Goal: Task Accomplishment & Management: Use online tool/utility

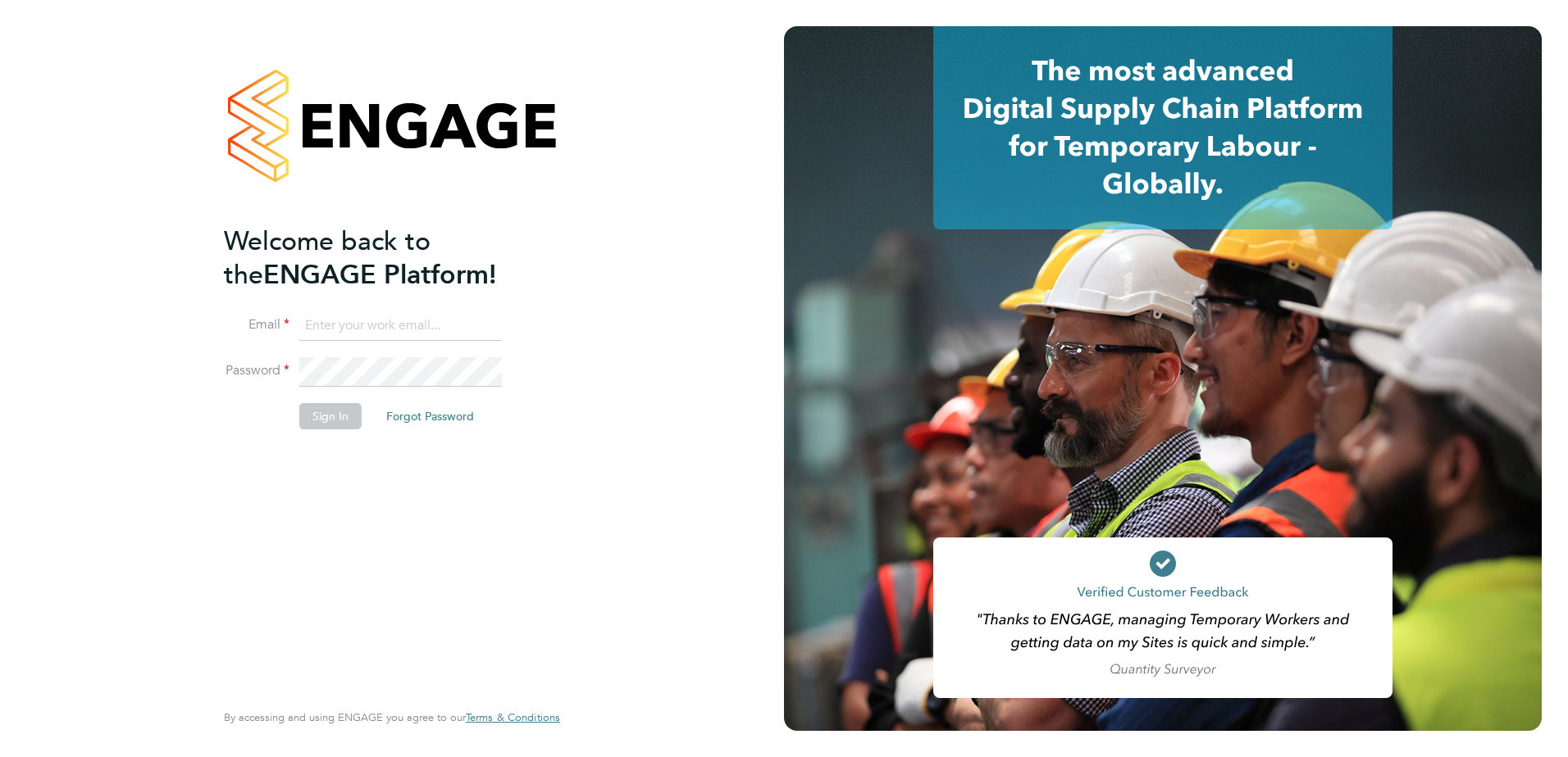
type input "jonny.millar@vistry.co.uk"
click at [341, 417] on button "Sign In" at bounding box center [330, 416] width 63 height 26
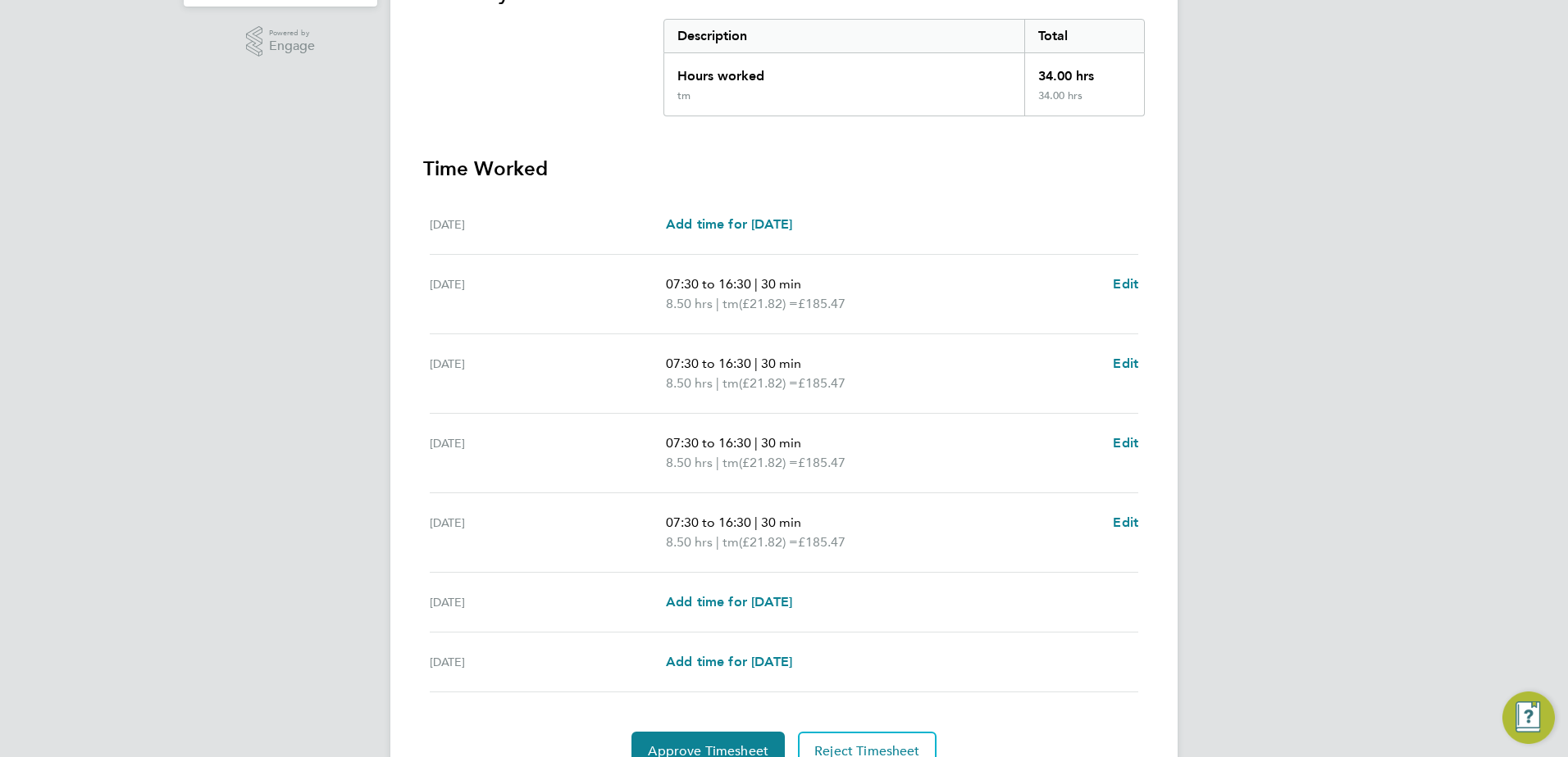
scroll to position [408, 0]
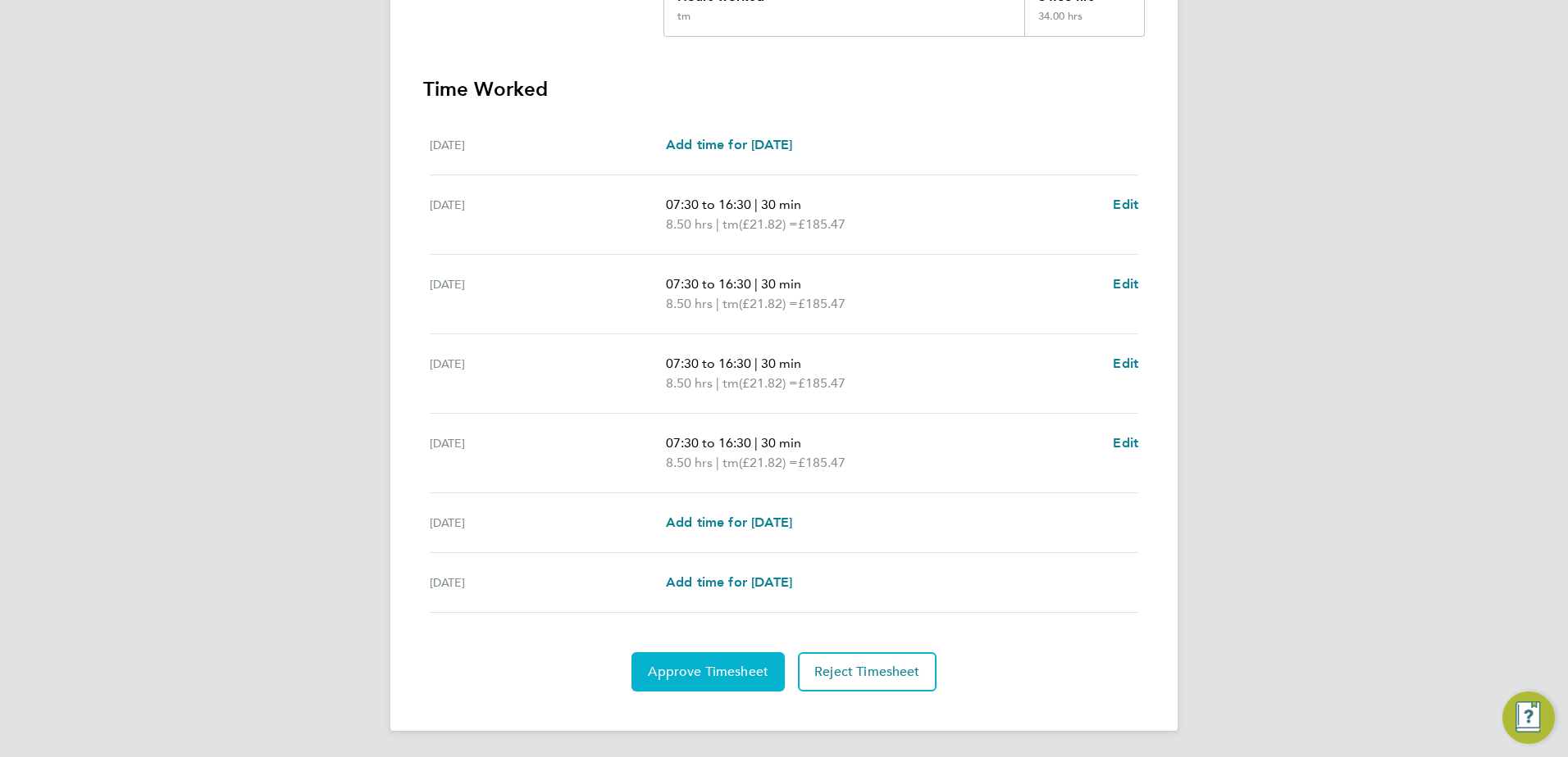
click at [742, 673] on span "Approve Timesheet" at bounding box center [707, 672] width 121 height 17
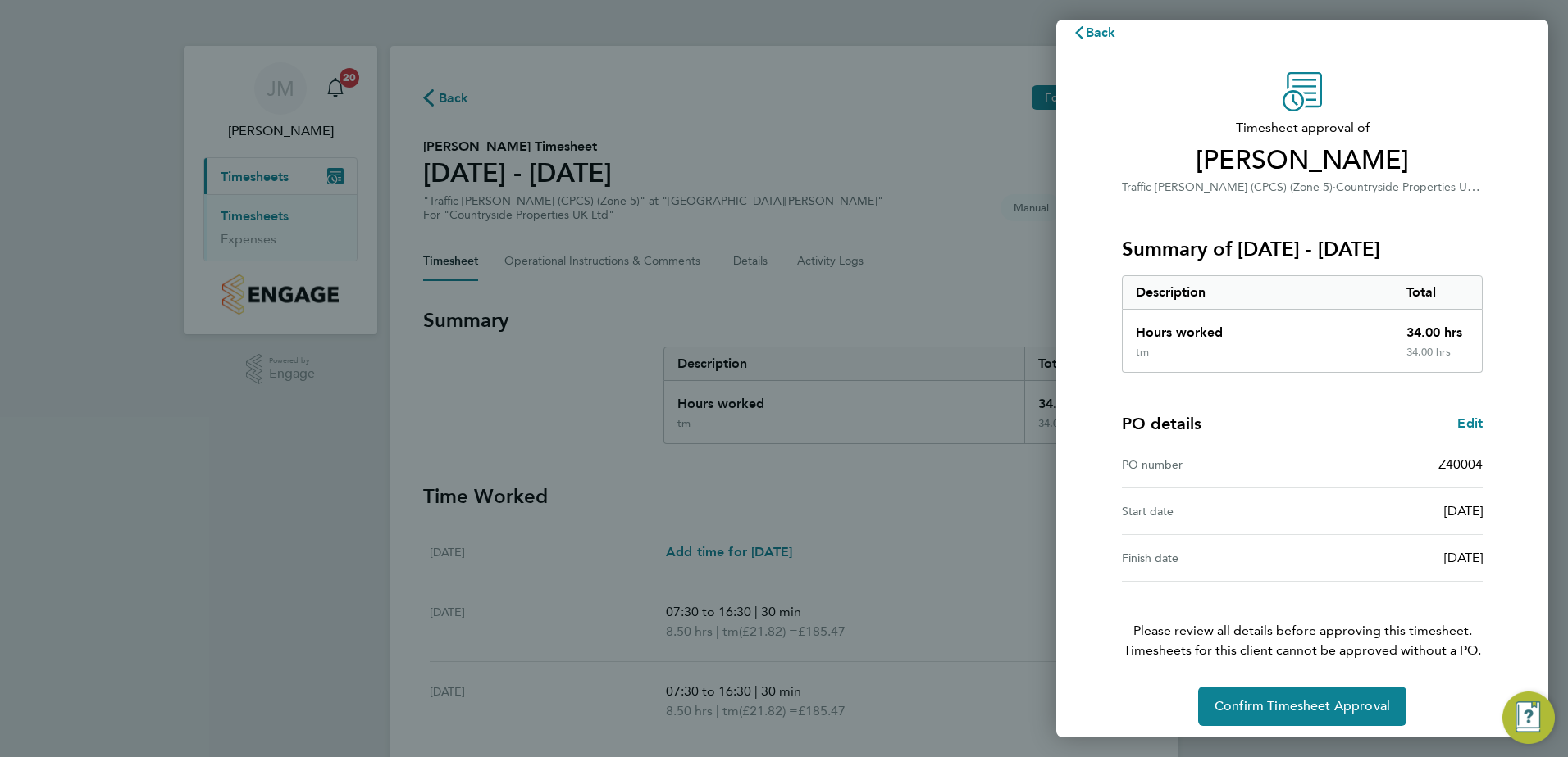
scroll to position [28, 0]
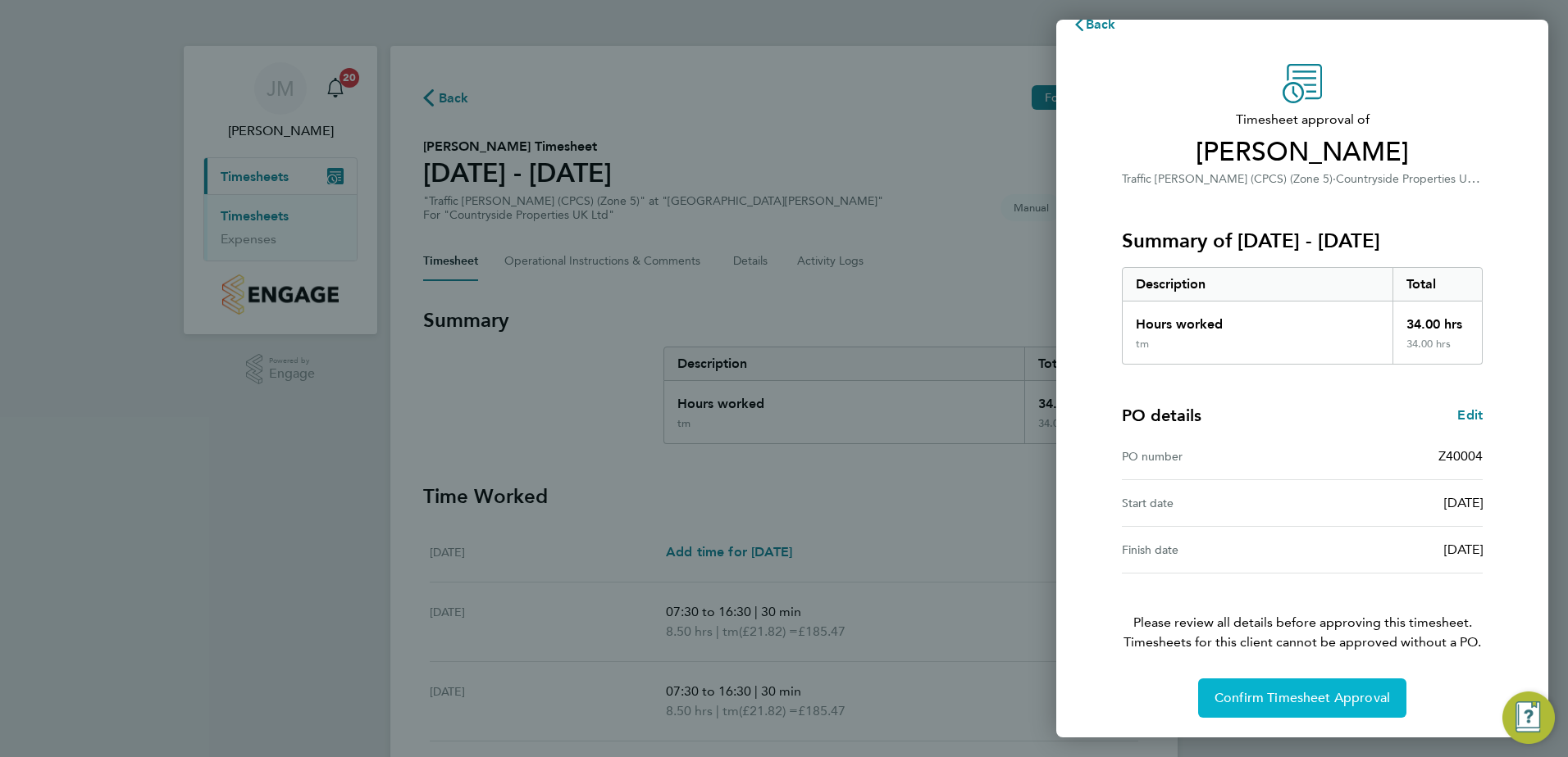
click at [1289, 688] on button "Confirm Timesheet Approval" at bounding box center [1302, 698] width 208 height 40
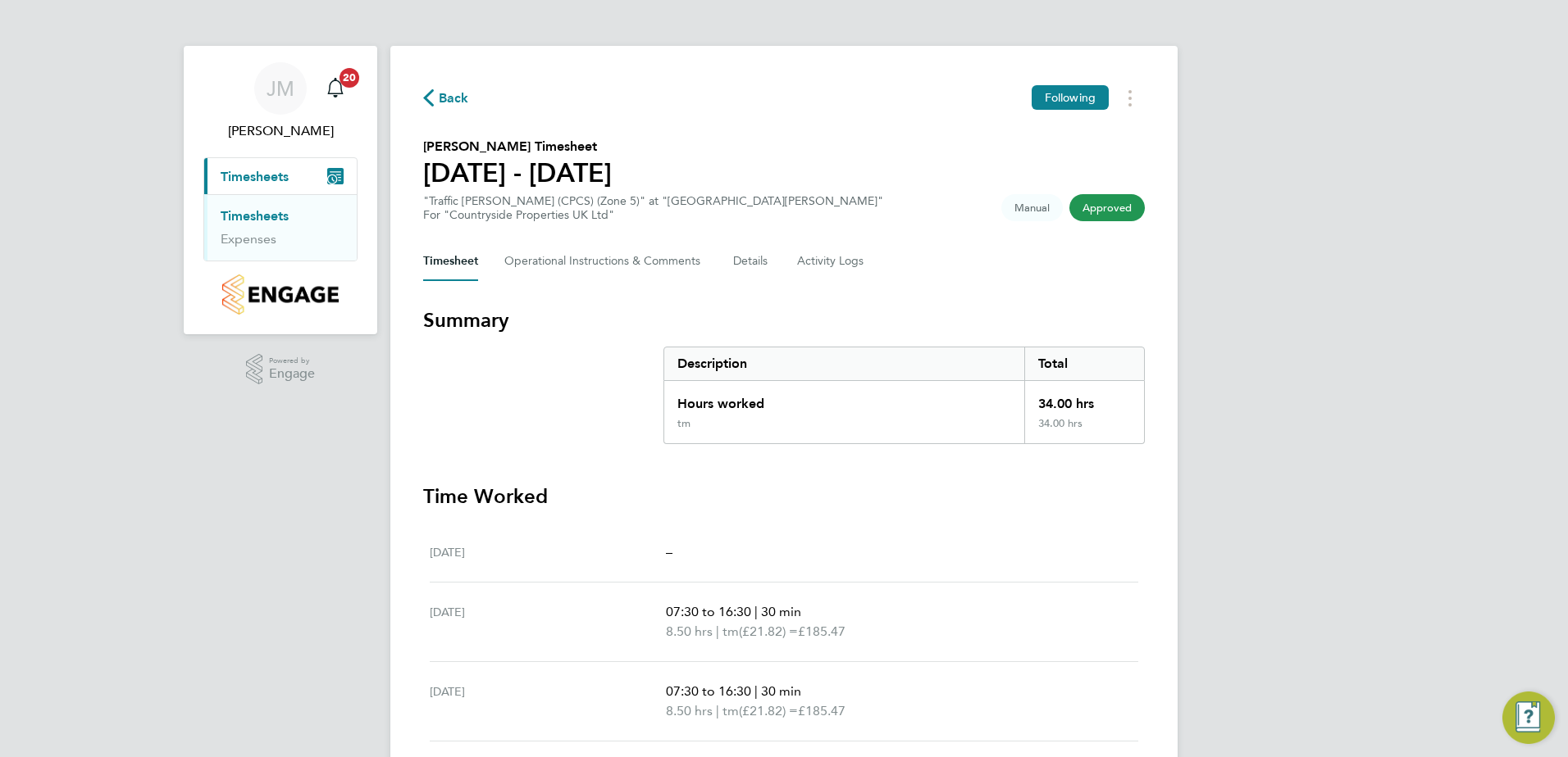
click at [254, 222] on link "Timesheets" at bounding box center [255, 216] width 68 height 16
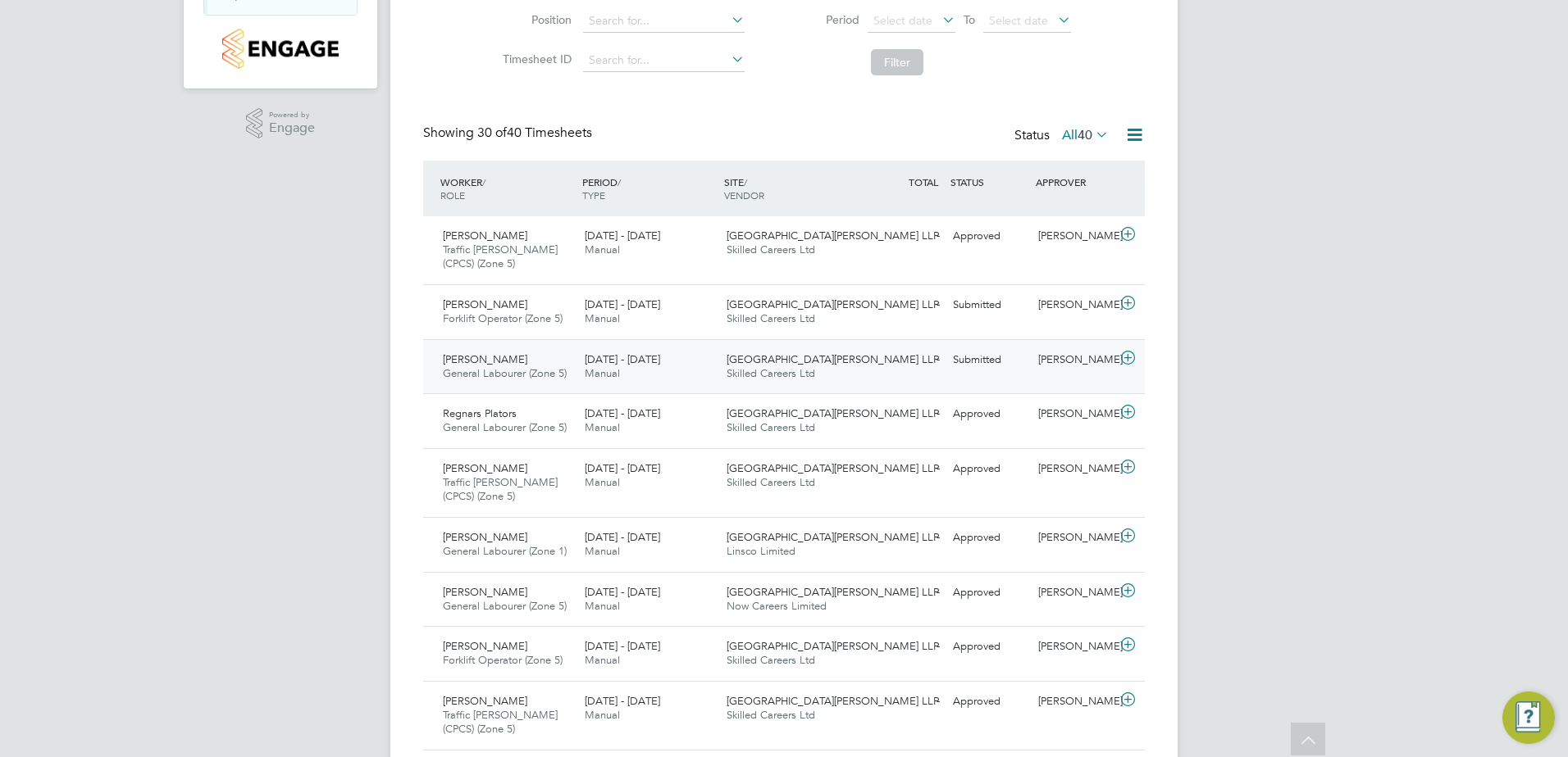
click at [1074, 366] on div "[PERSON_NAME]" at bounding box center [1074, 360] width 85 height 27
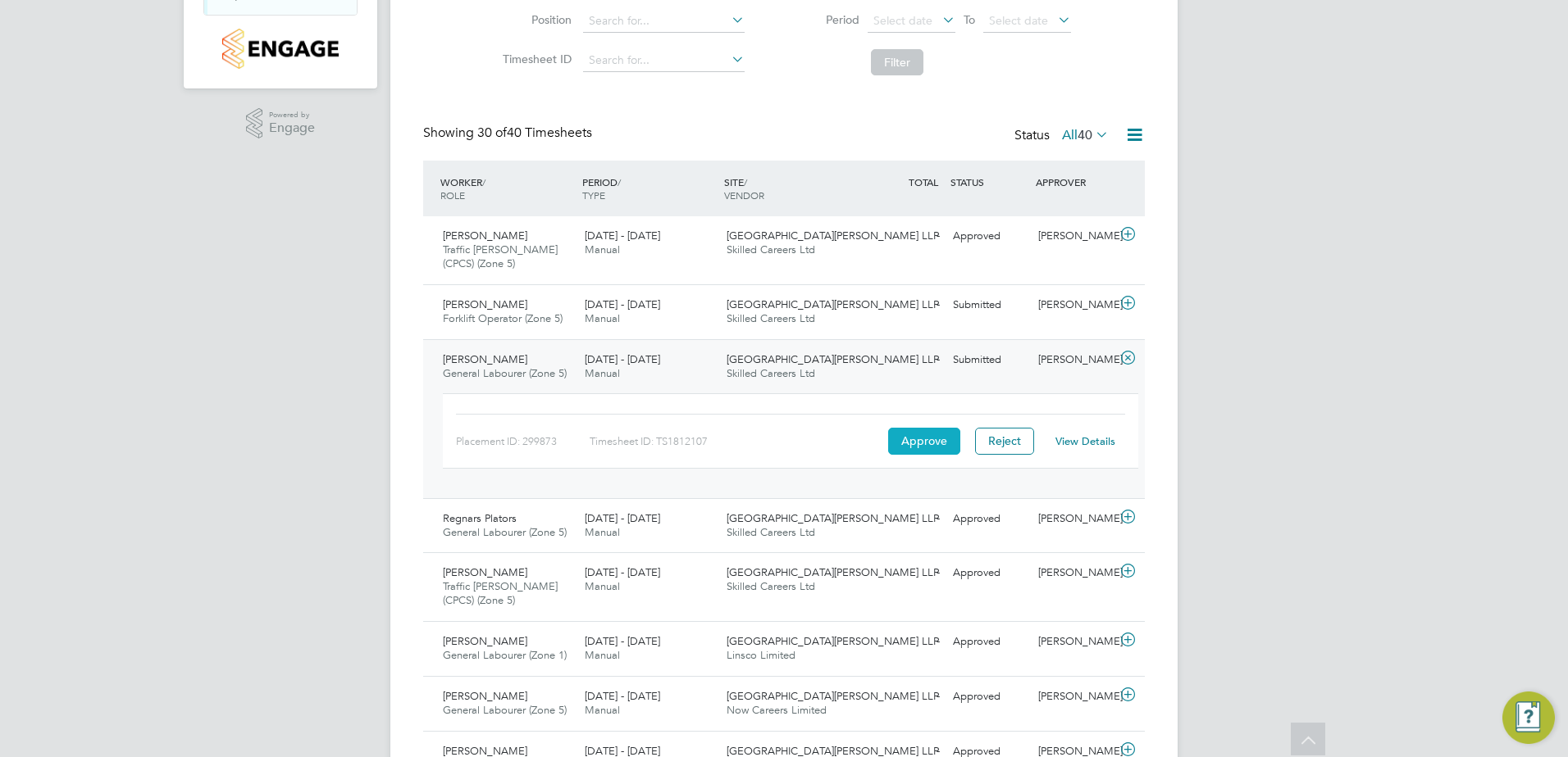
click at [938, 437] on button "Approve" at bounding box center [924, 441] width 72 height 26
click at [871, 312] on div "- Submitted" at bounding box center [903, 304] width 85 height 27
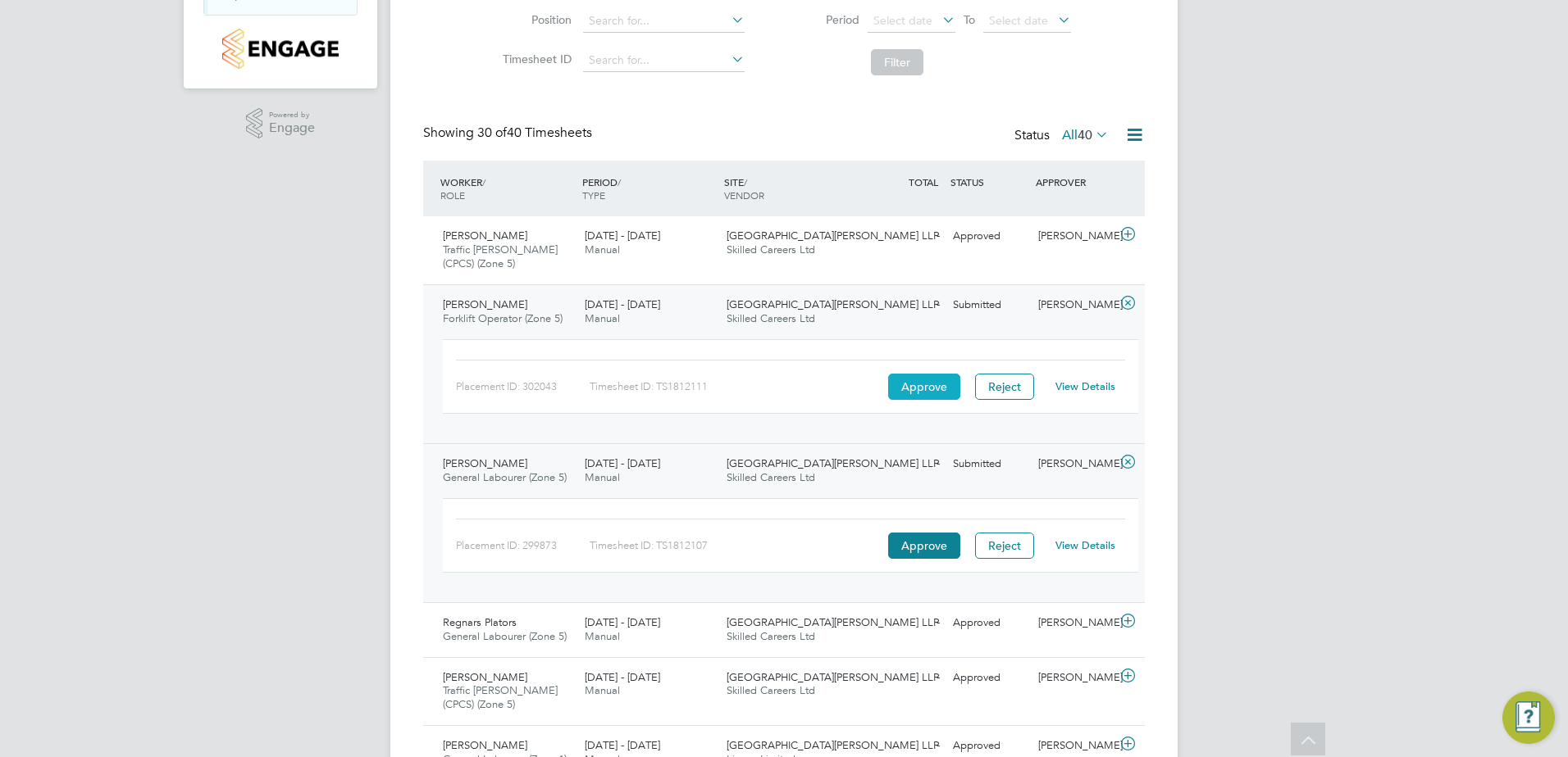
click at [928, 387] on button "Approve" at bounding box center [924, 386] width 72 height 26
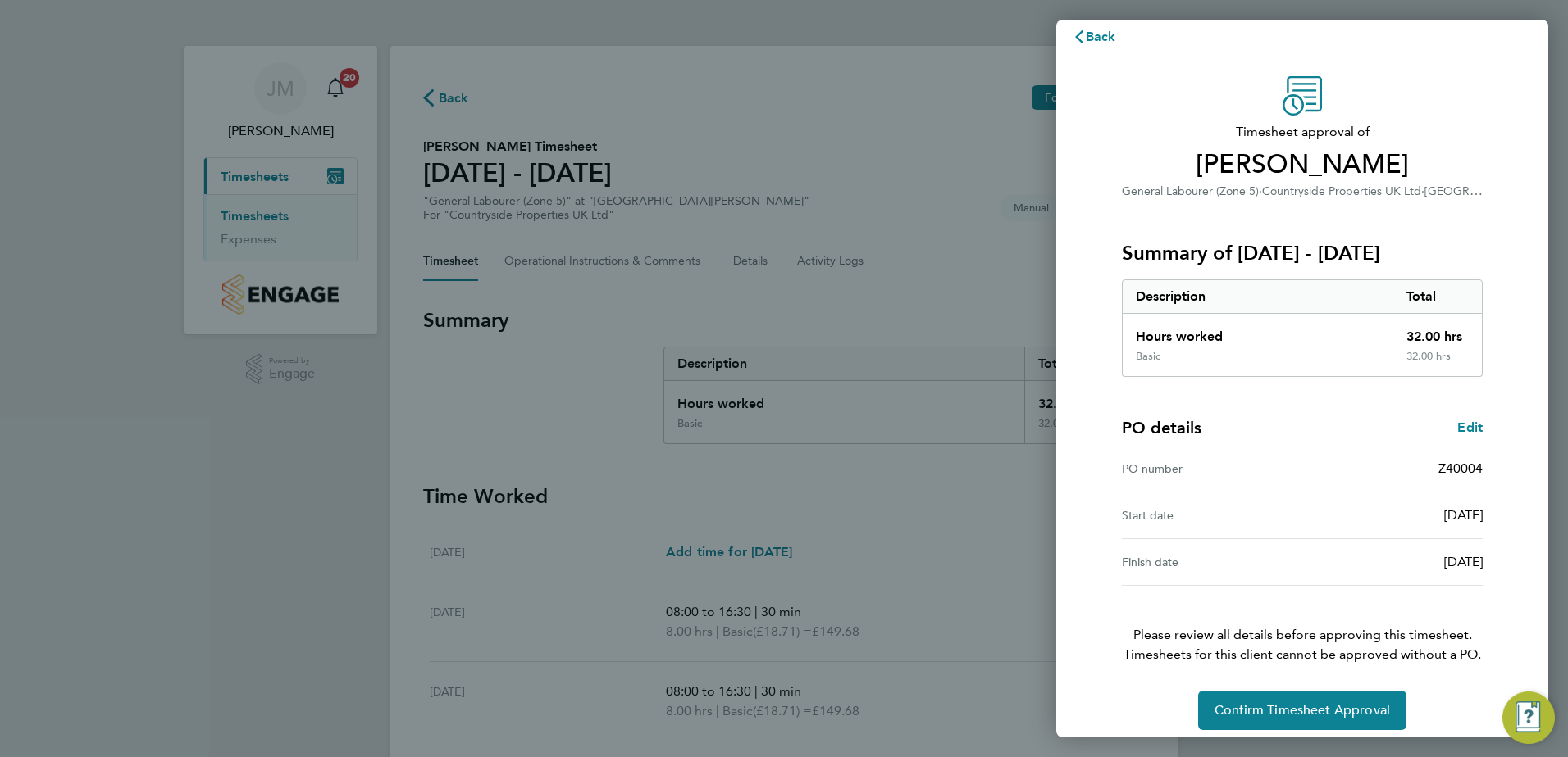
scroll to position [28, 0]
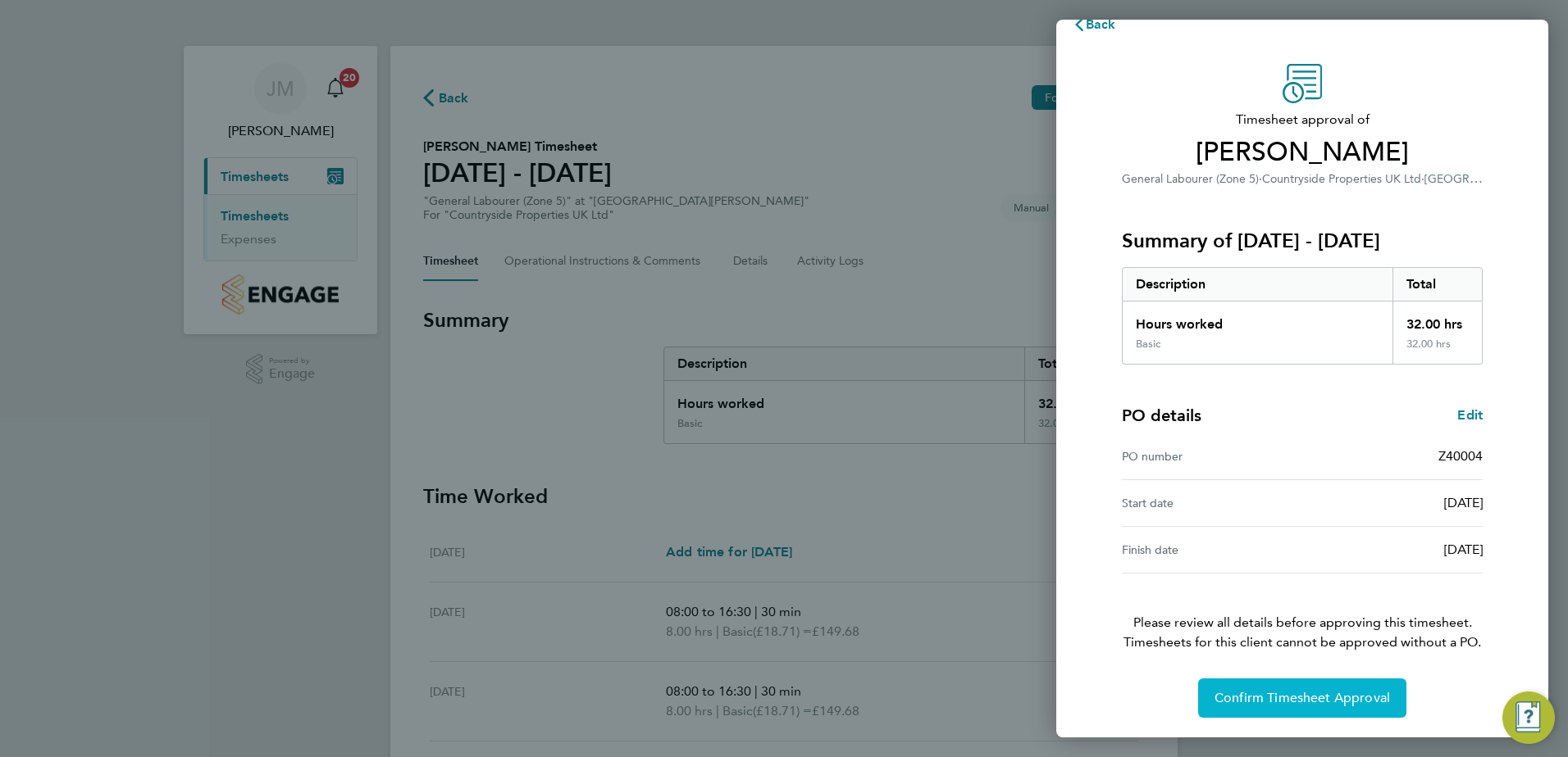
click at [1291, 690] on span "Confirm Timesheet Approval" at bounding box center [1301, 698] width 175 height 17
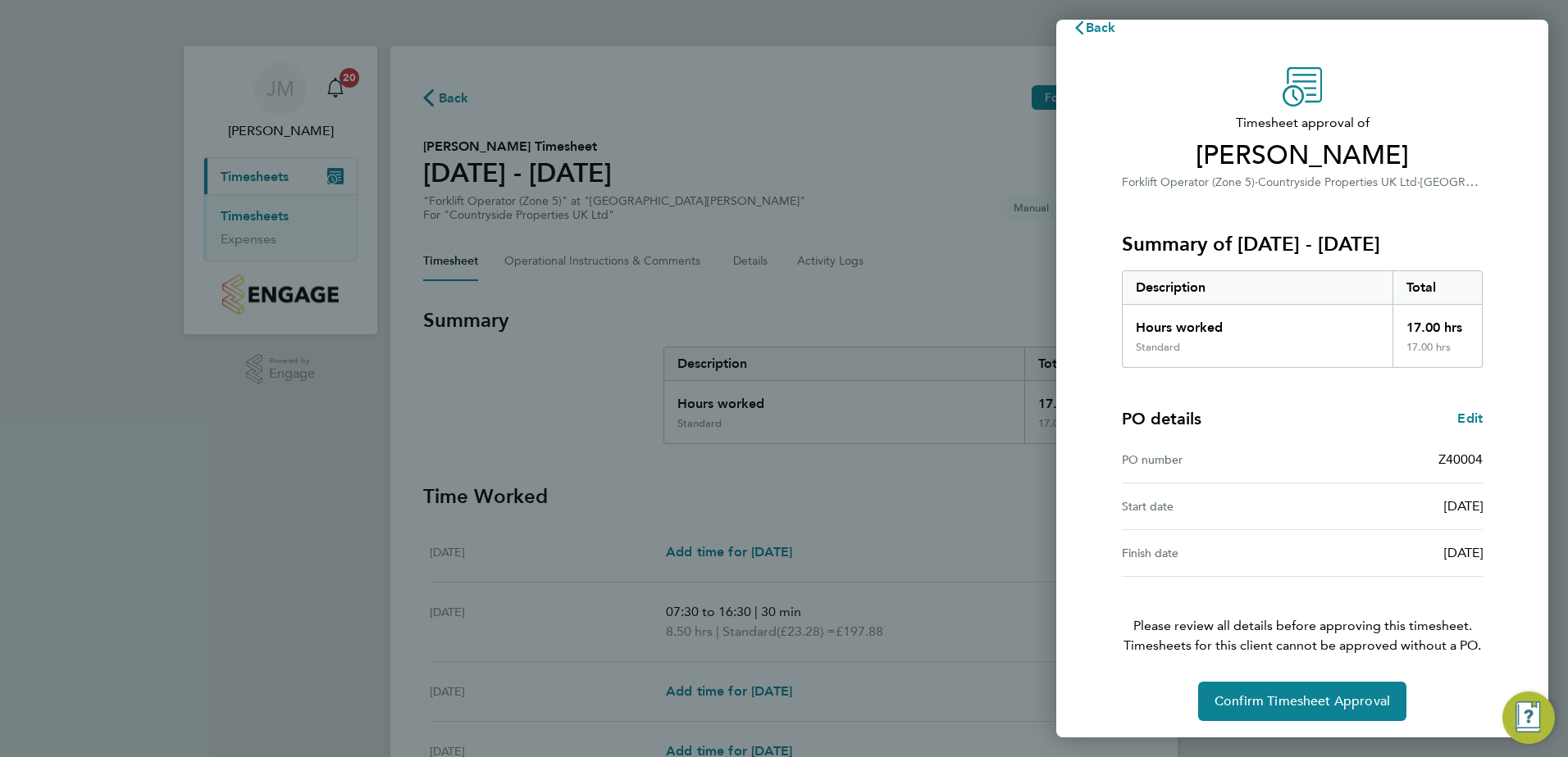
scroll to position [28, 0]
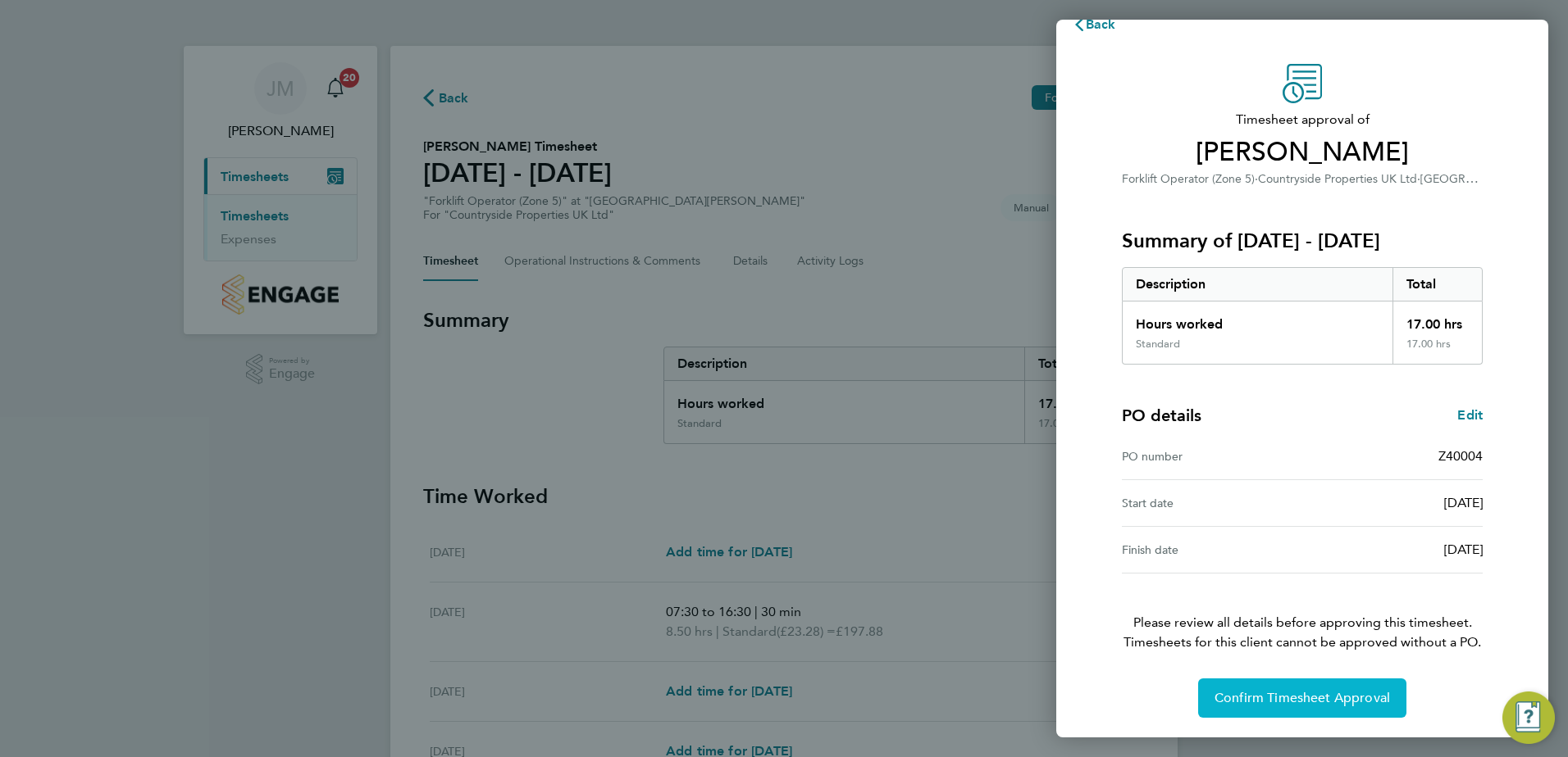
click at [1338, 689] on button "Confirm Timesheet Approval" at bounding box center [1302, 698] width 208 height 40
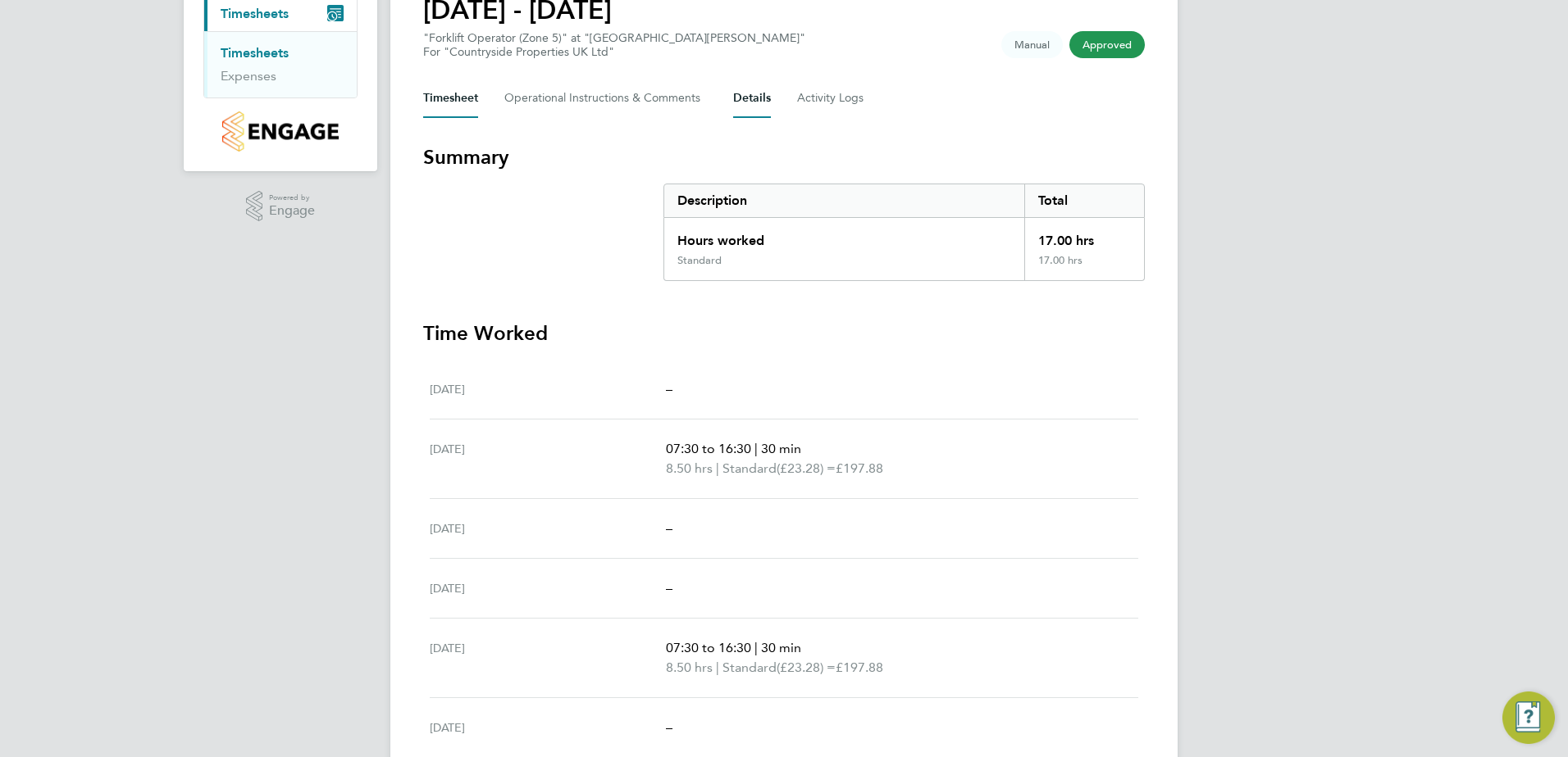
scroll to position [164, 0]
